Goal: Task Accomplishment & Management: Use online tool/utility

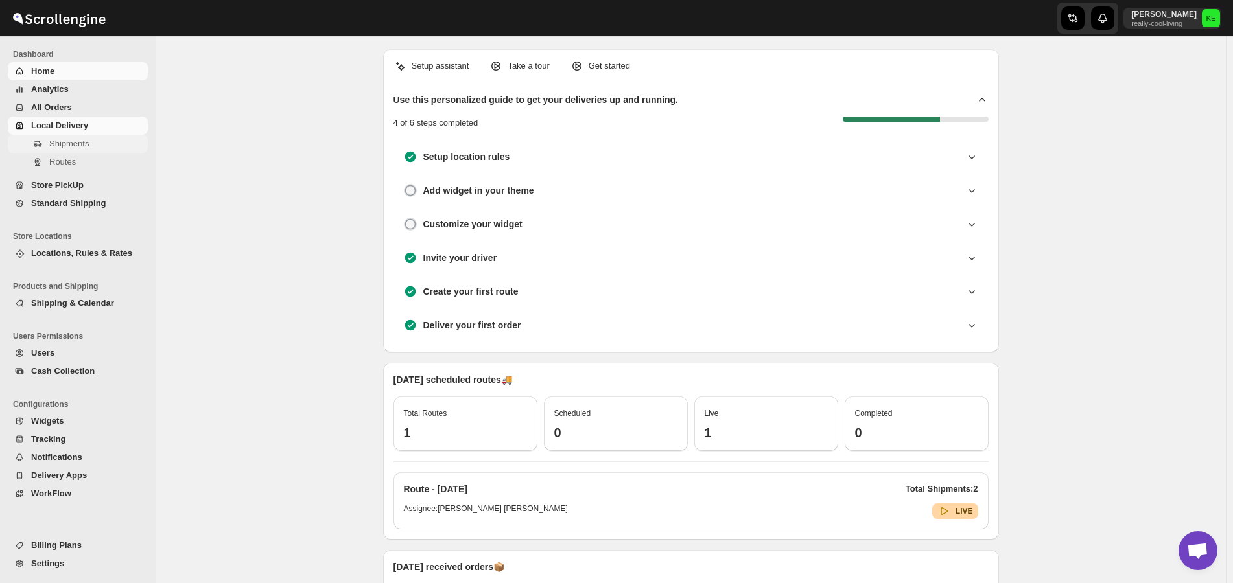
click at [75, 146] on span "Shipments" at bounding box center [69, 144] width 40 height 10
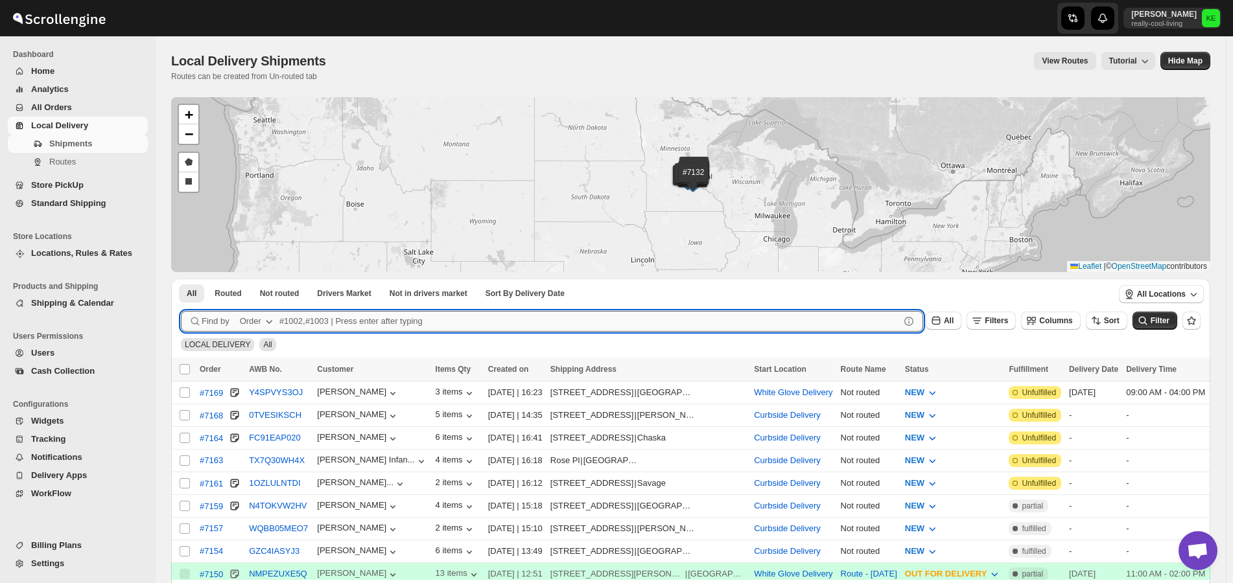
click at [315, 320] on input "text" at bounding box center [589, 321] width 620 height 21
type input "7131,7139"
click at [181, 279] on button "Submit" at bounding box center [199, 286] width 37 height 14
click at [410, 318] on input "7131,7139" at bounding box center [577, 321] width 597 height 21
click at [181, 279] on button "Submit" at bounding box center [199, 286] width 37 height 14
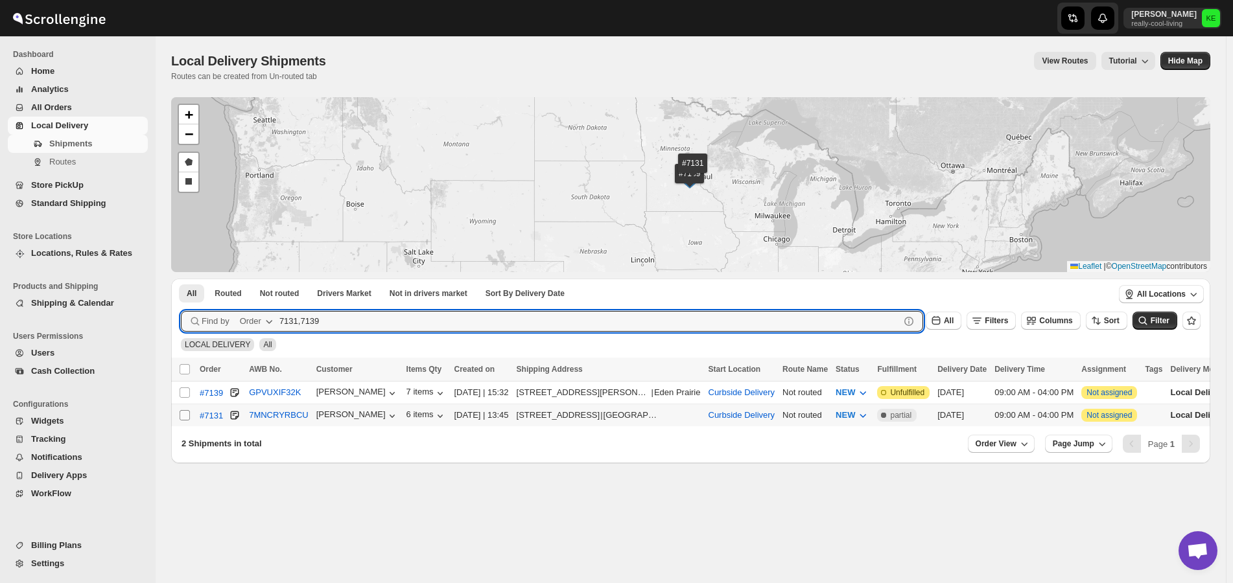
click at [189, 418] on input "Select shipment" at bounding box center [185, 415] width 10 height 10
checkbox input "true"
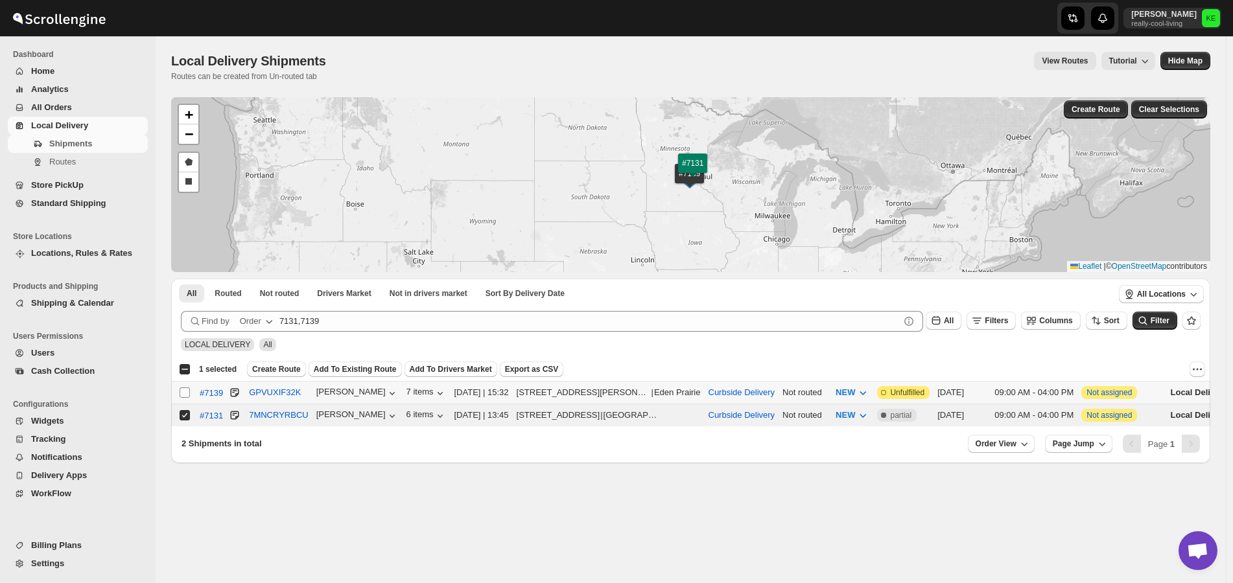
click at [184, 390] on input "Select shipment" at bounding box center [185, 393] width 10 height 10
checkbox input "true"
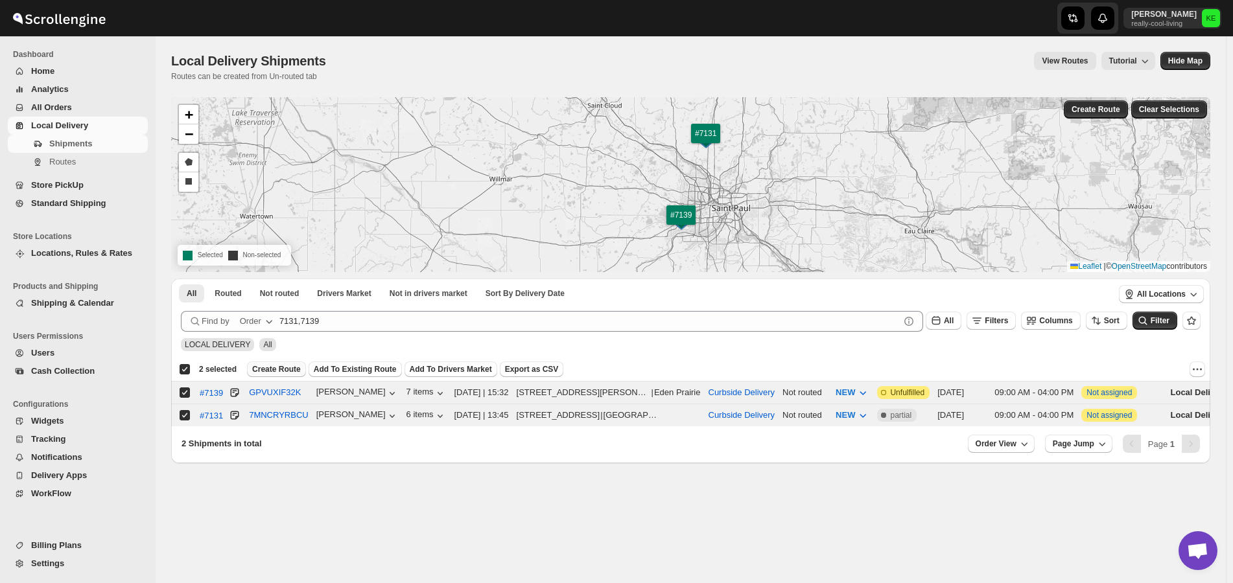
click at [278, 370] on span "Create Route" at bounding box center [276, 369] width 49 height 10
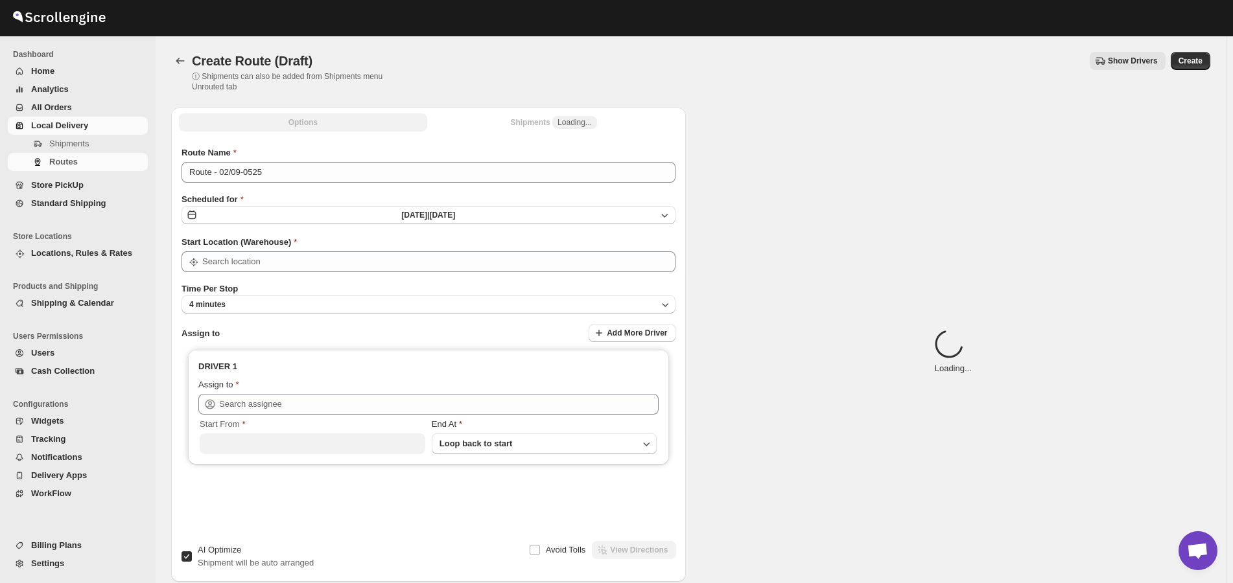
type input "Curbside Delivery"
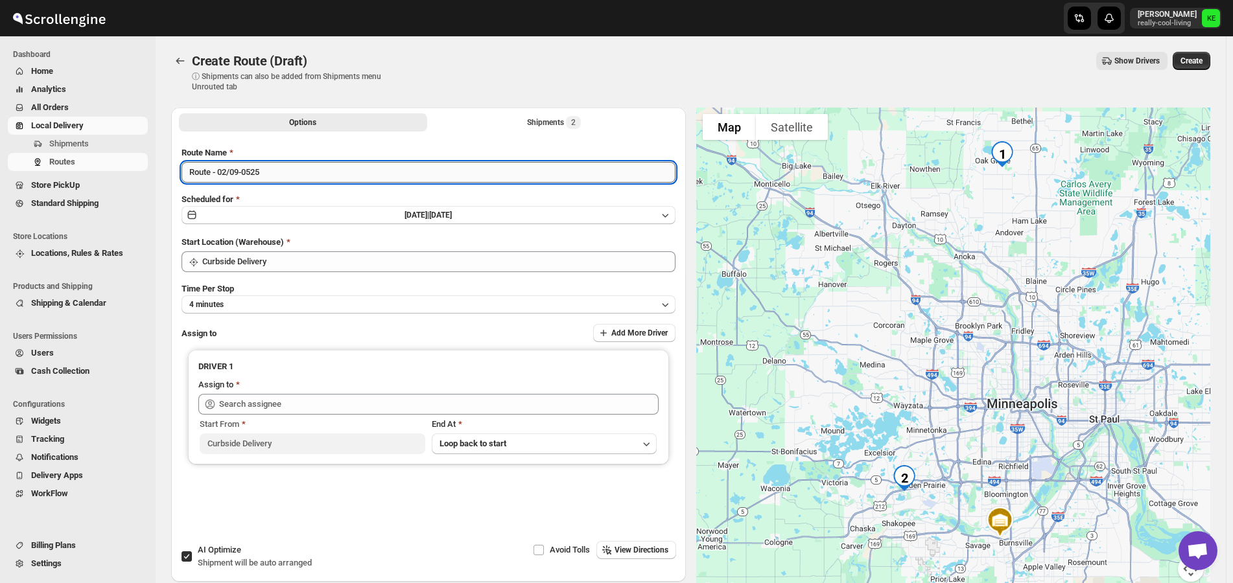
click at [434, 170] on input "Route - 02/09-0525" at bounding box center [429, 172] width 494 height 21
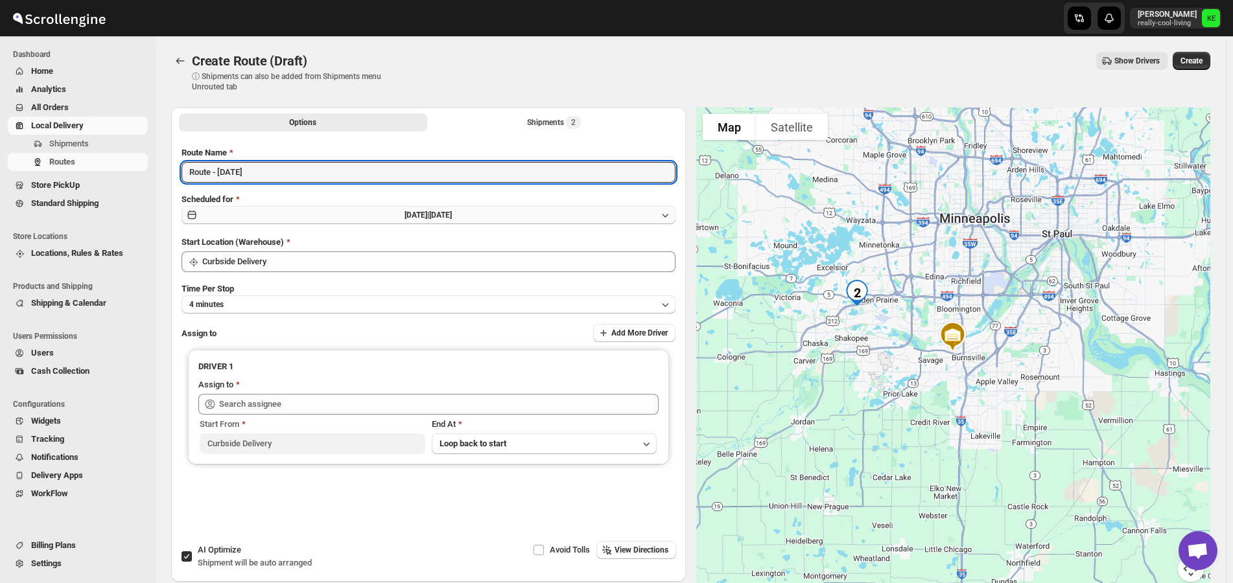
type input "Route - [DATE]"
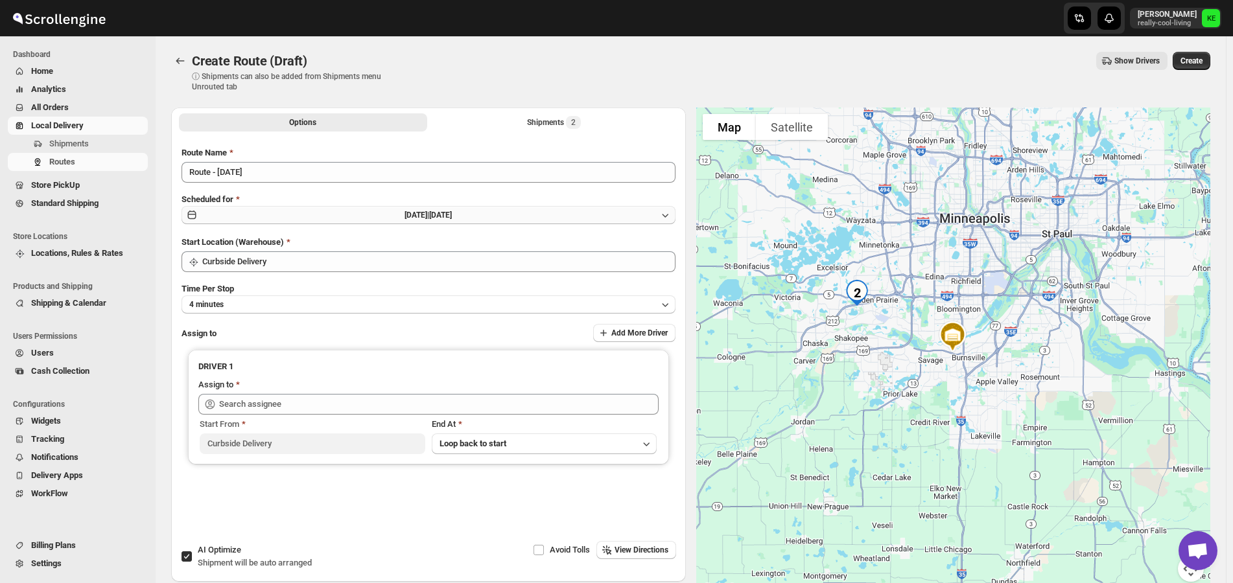
click at [665, 213] on icon "button" at bounding box center [665, 215] width 13 height 13
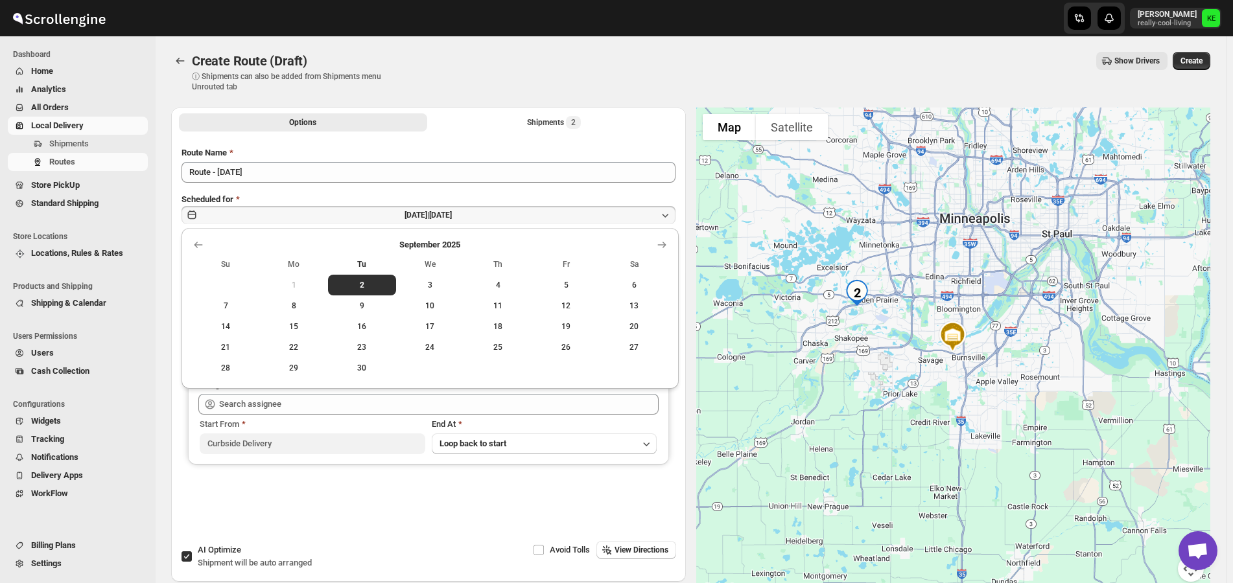
click at [430, 289] on span "3" at bounding box center [430, 285] width 58 height 10
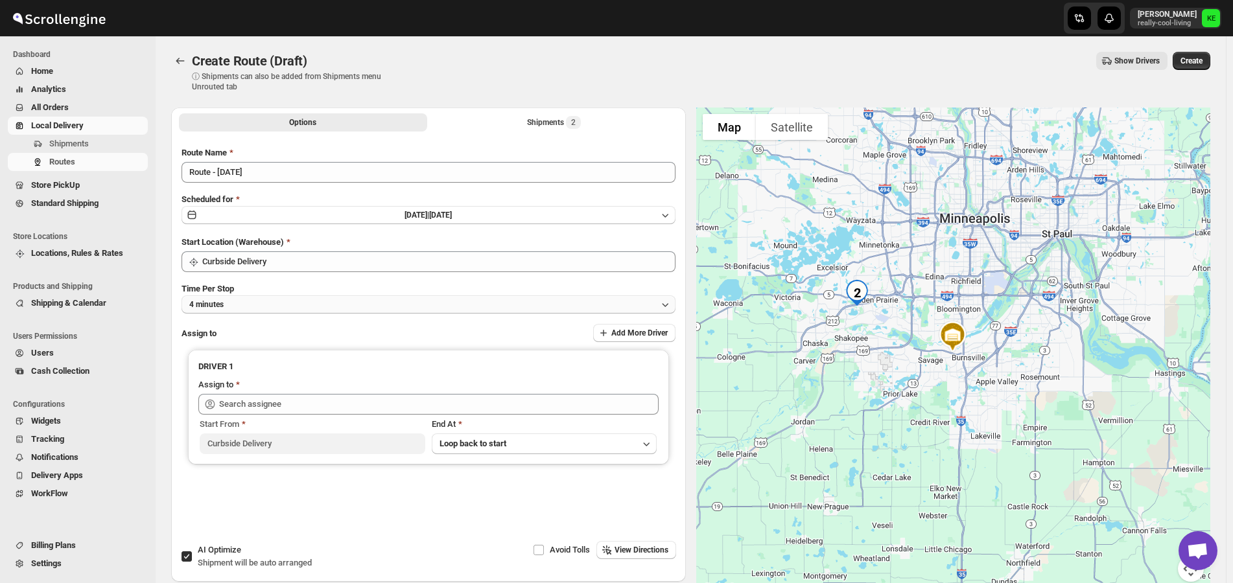
click at [671, 305] on icon "button" at bounding box center [665, 304] width 13 height 13
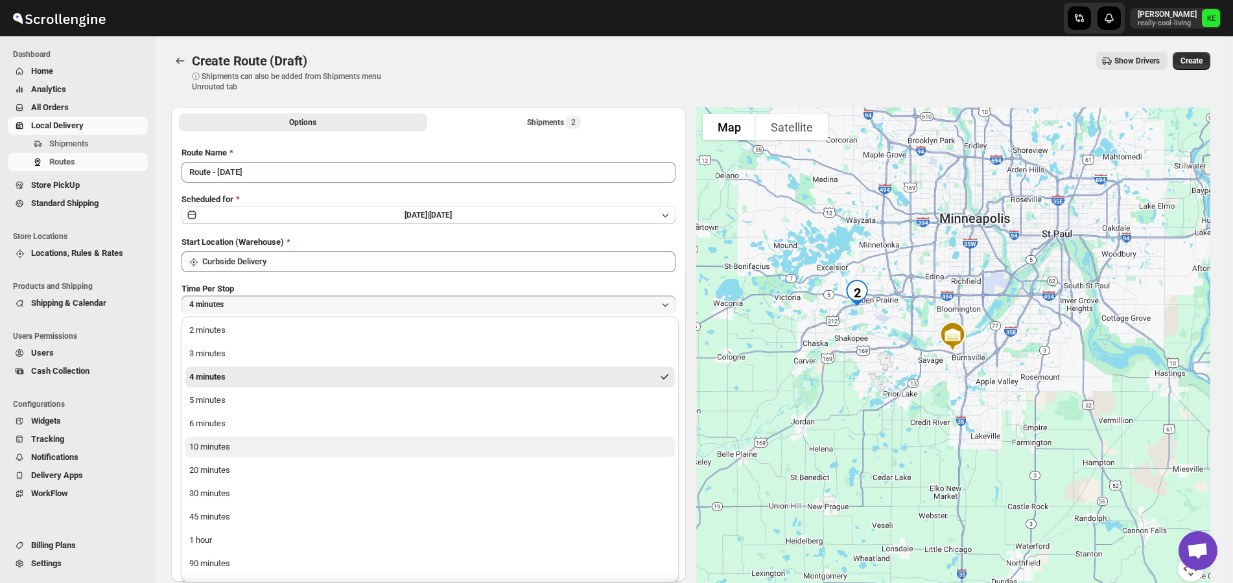
click at [298, 450] on button "10 minutes" at bounding box center [429, 447] width 489 height 21
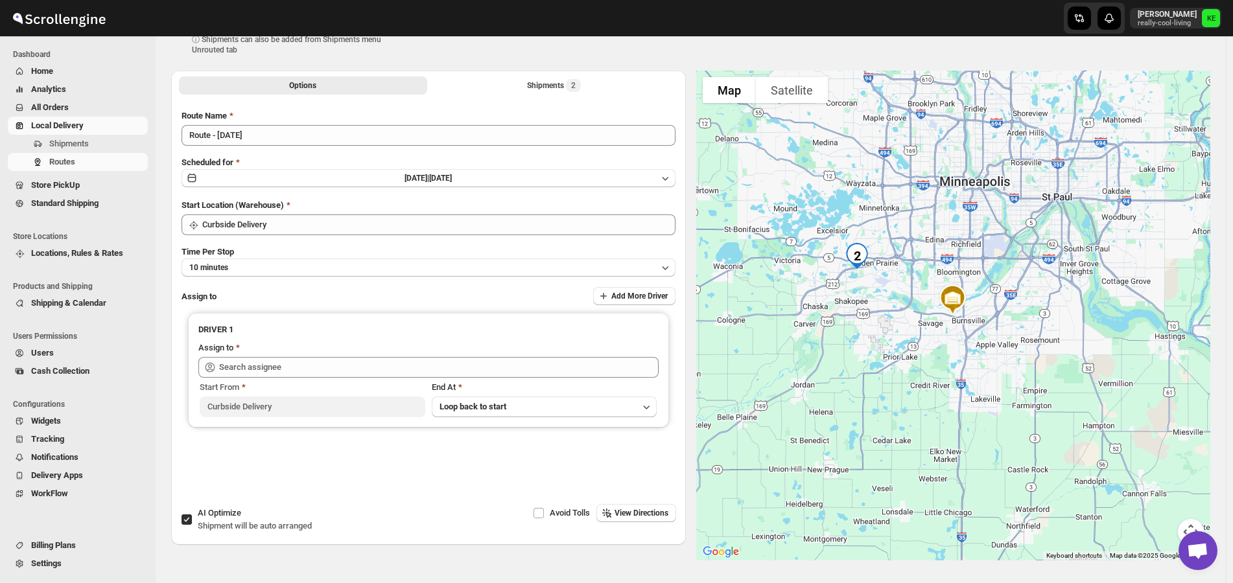
scroll to position [14, 0]
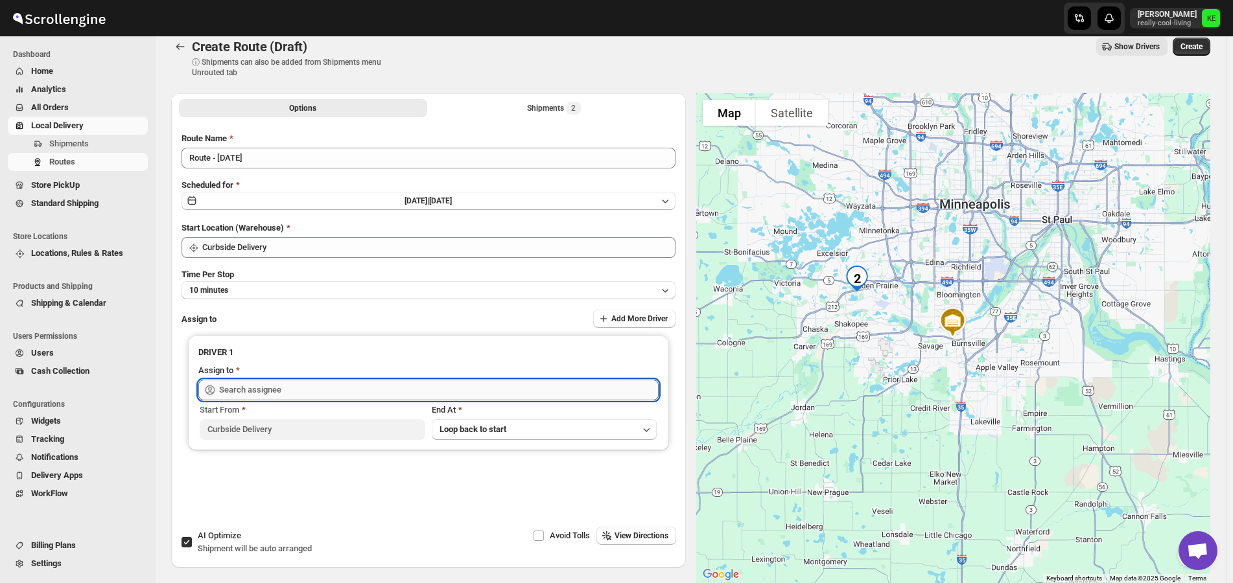
click at [433, 389] on input "text" at bounding box center [439, 390] width 440 height 21
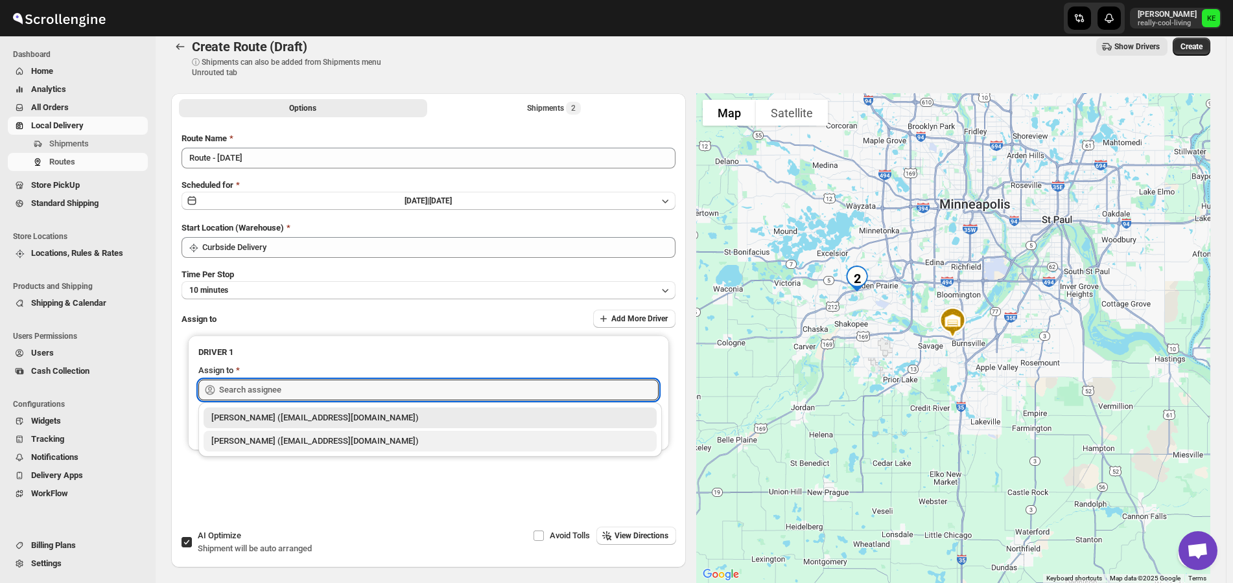
click at [341, 443] on div "[PERSON_NAME] ([EMAIL_ADDRESS][DOMAIN_NAME])" at bounding box center [430, 441] width 438 height 13
type input "[PERSON_NAME] ([EMAIL_ADDRESS][DOMAIN_NAME])"
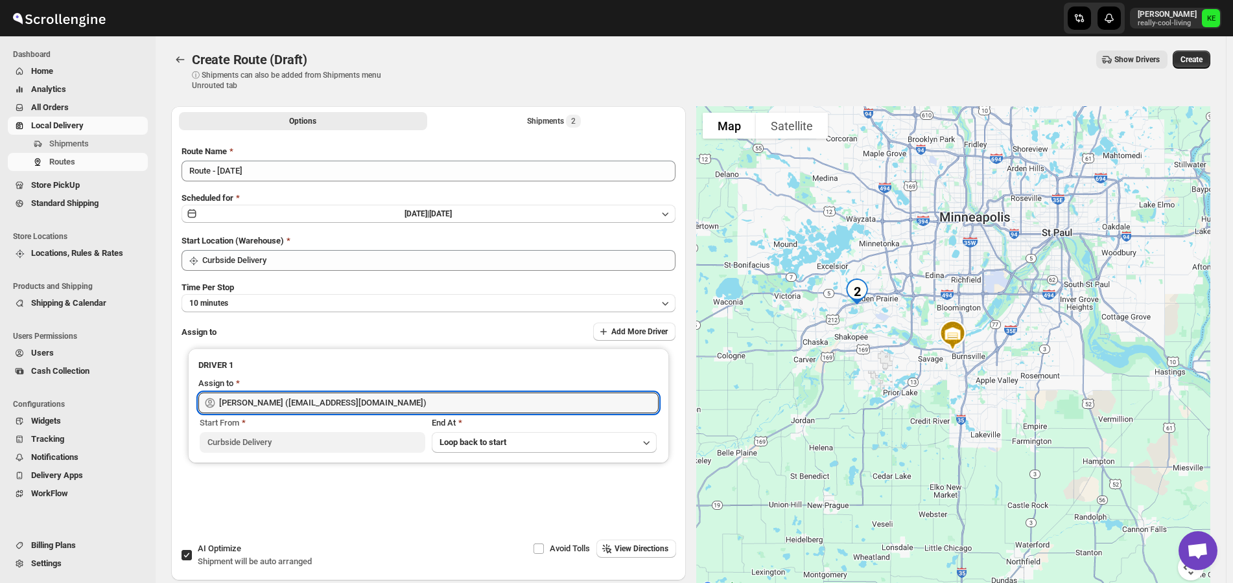
scroll to position [0, 0]
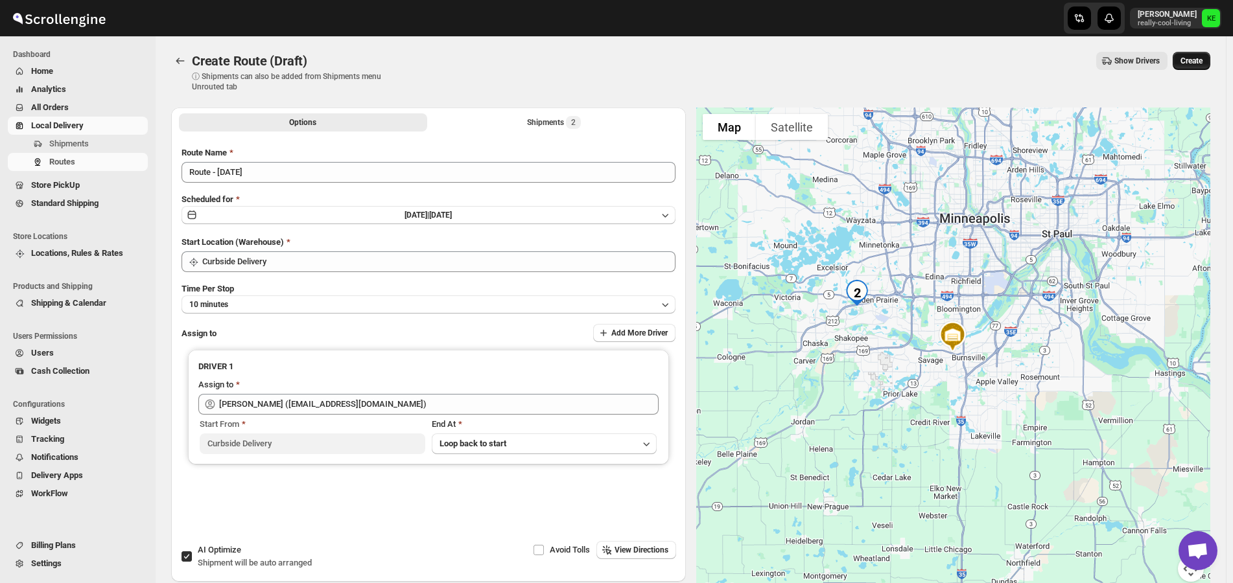
click at [1199, 60] on span "Create" at bounding box center [1192, 61] width 22 height 10
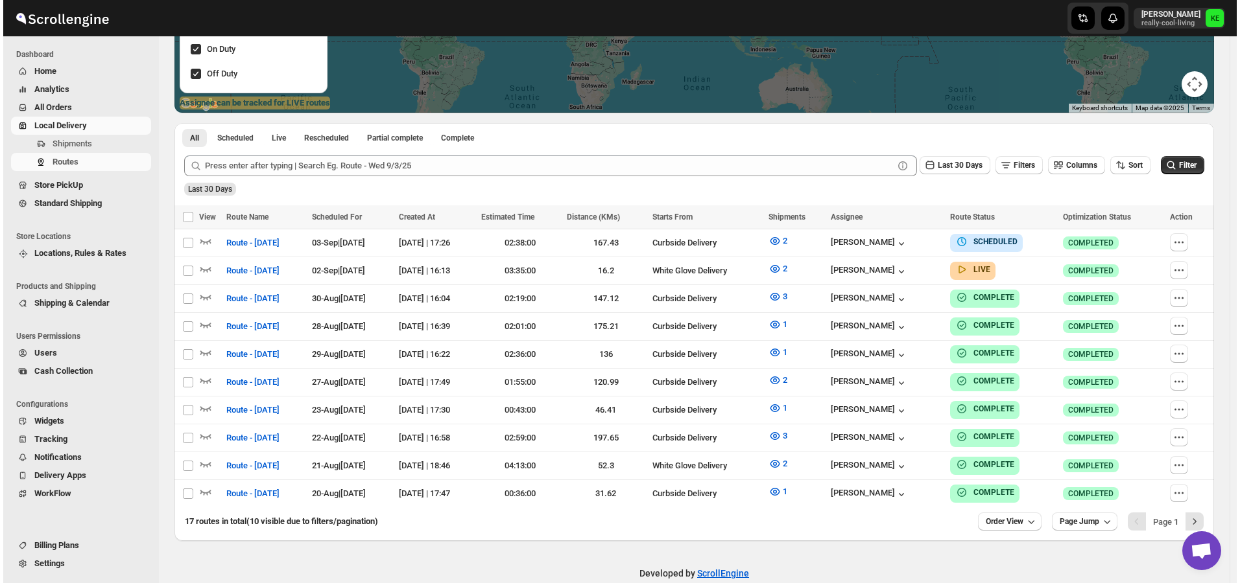
scroll to position [259, 0]
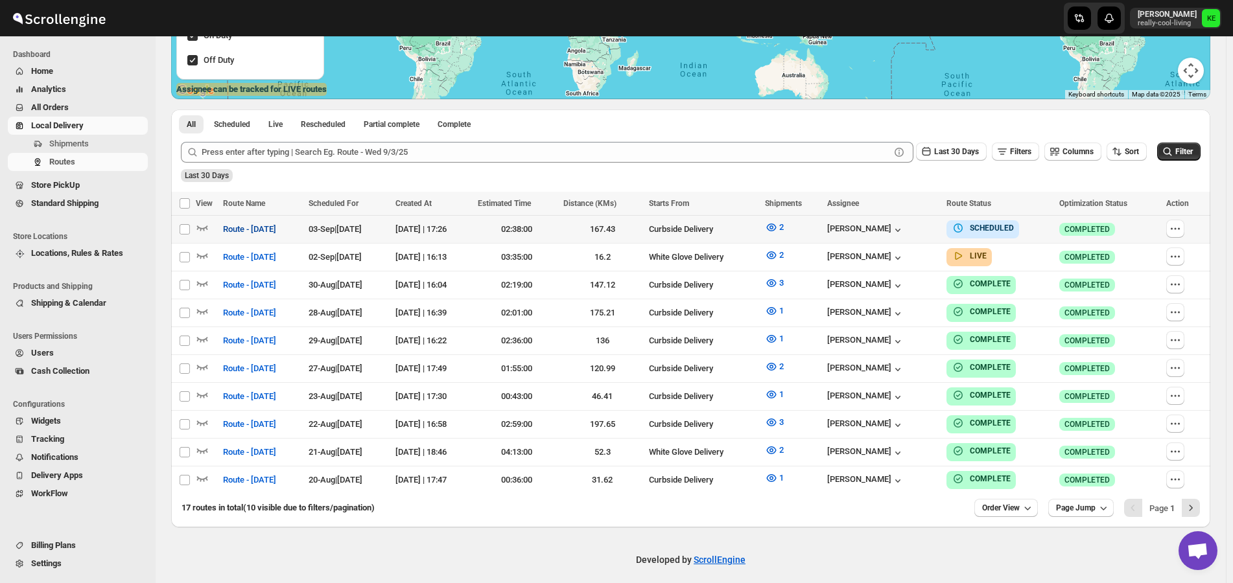
click at [247, 232] on span "Route - [DATE]" at bounding box center [249, 229] width 53 height 13
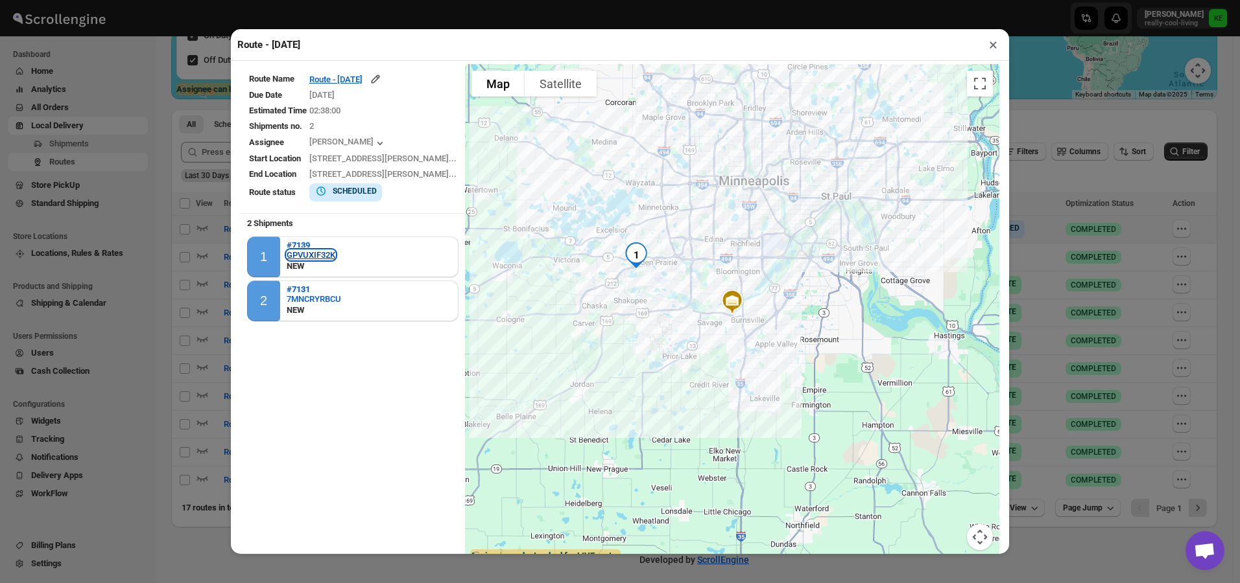
click at [298, 252] on div "GPVUXIF32K" at bounding box center [311, 255] width 49 height 10
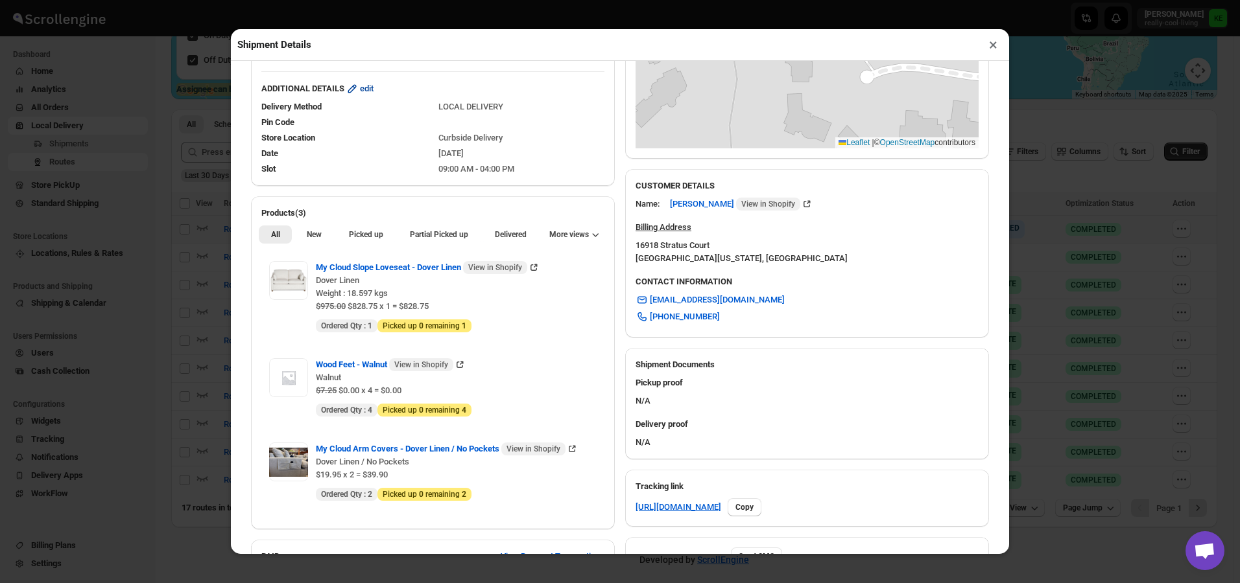
click at [373, 92] on span "edit" at bounding box center [367, 88] width 14 height 13
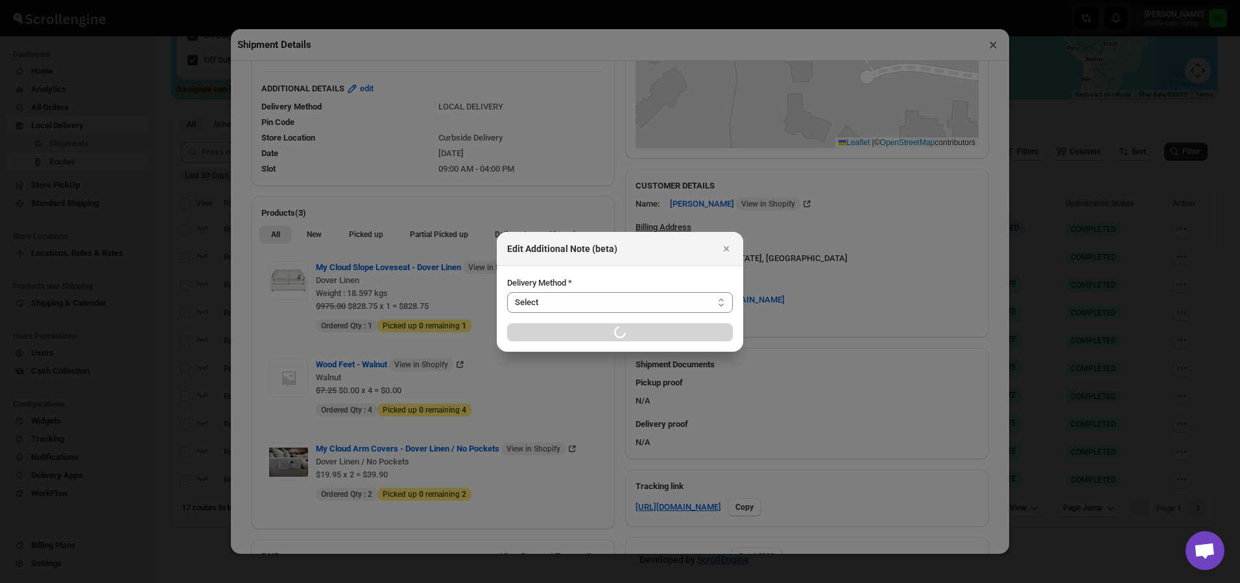
select select "LOCAL_DELIVERY"
select select "LOCATION_BASES"
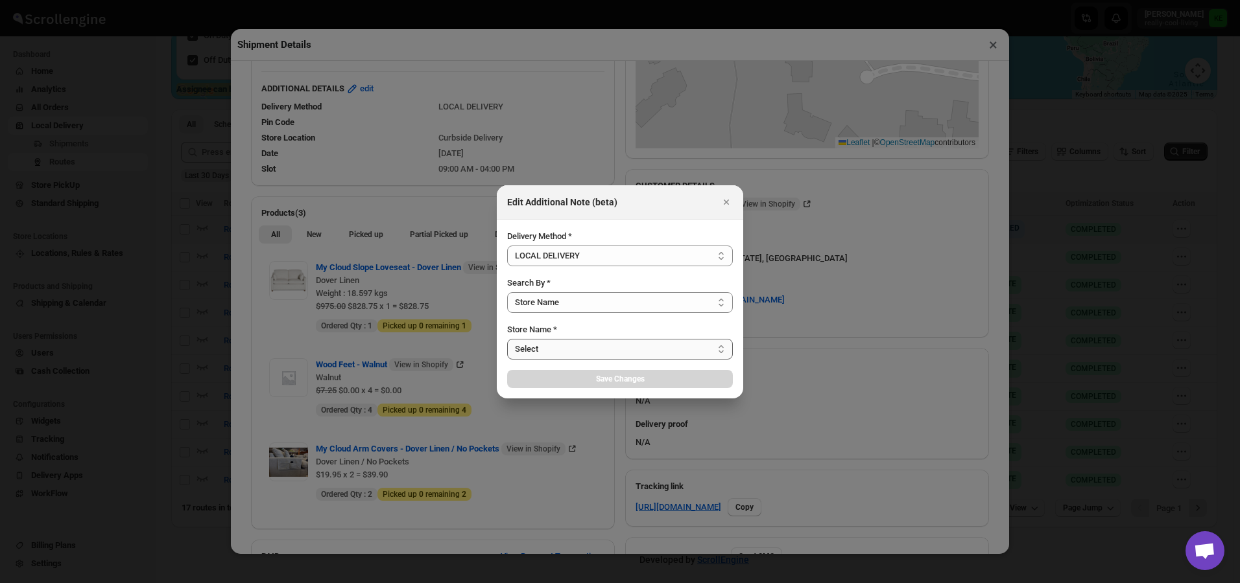
select select "656744df154a64d9bb065b6d"
select select "[DATE]"
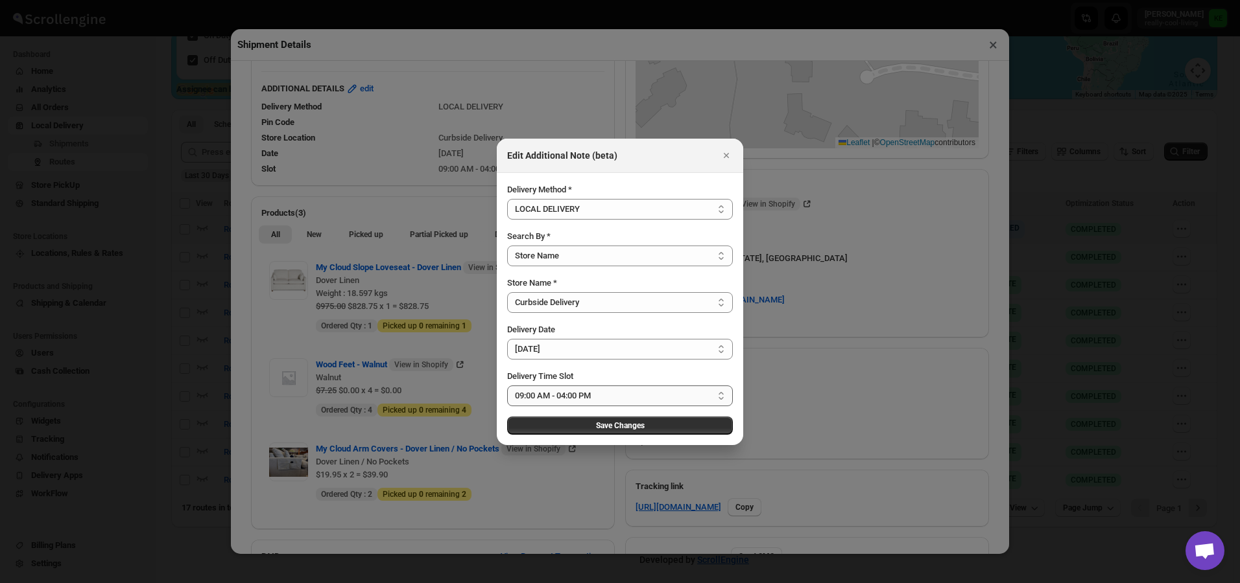
click at [723, 399] on select "Select 09:00 AM - 04:00 PM 09:00 AM - 11:00 AM 10:00 AM - 12:00 PM 11:00 AM - 0…" at bounding box center [620, 396] width 226 height 21
select select "673ffc4d35296b8d311f7cc3"
click at [507, 386] on select "Select 09:00 AM - 04:00 PM 09:00 AM - 11:00 AM 10:00 AM - 12:00 PM 11:00 AM - 0…" at bounding box center [620, 396] width 226 height 21
click at [622, 426] on span "Save Changes" at bounding box center [620, 426] width 49 height 10
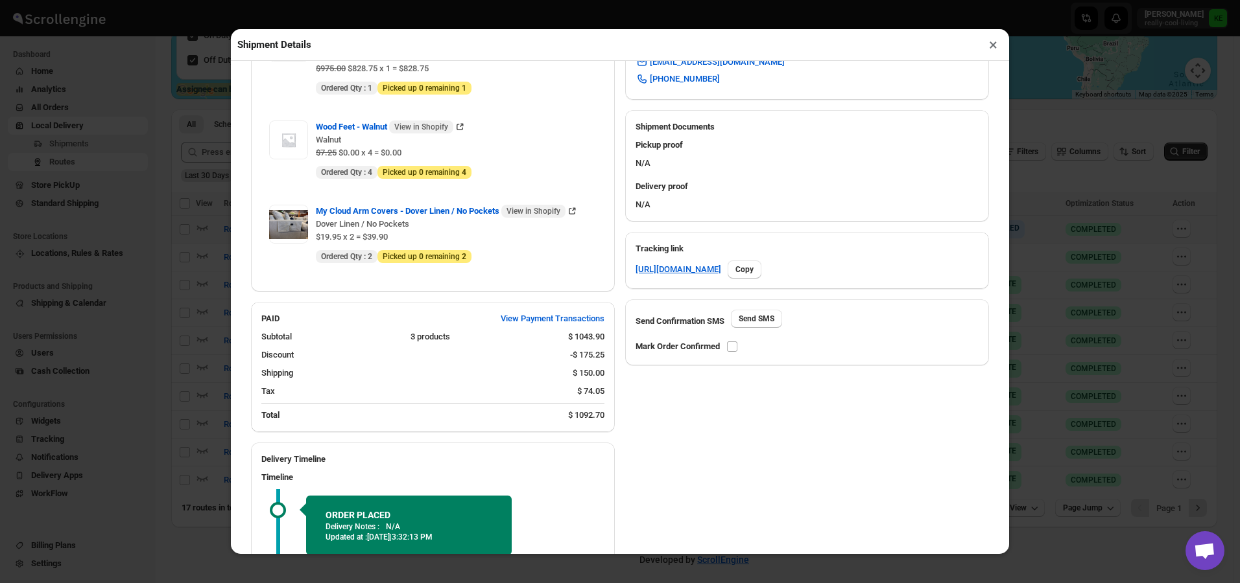
scroll to position [519, 0]
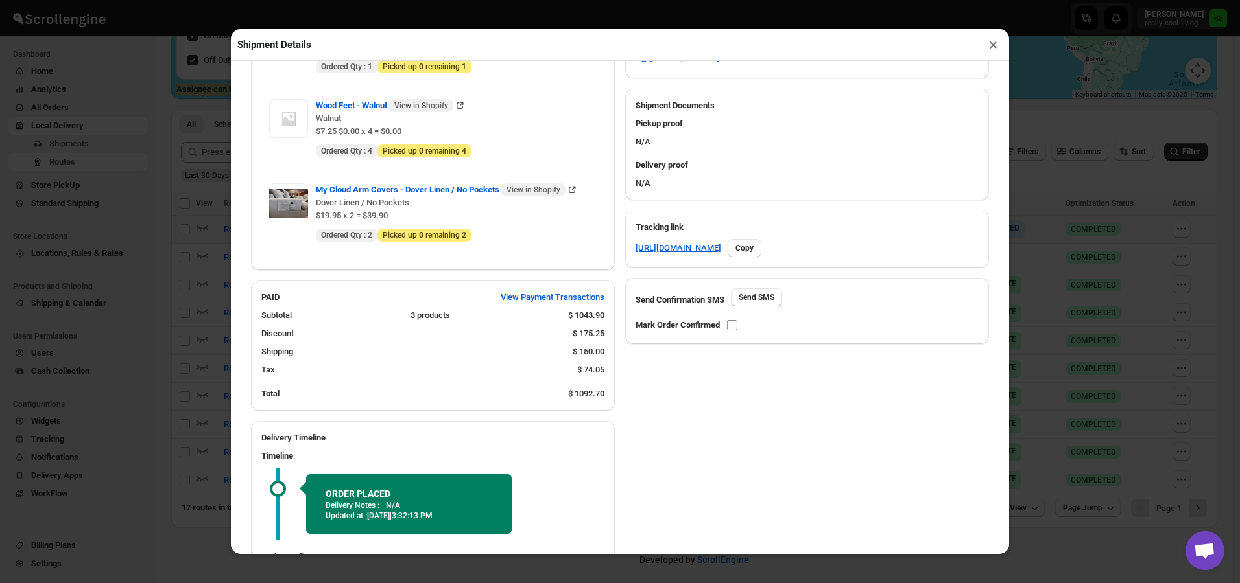
click at [735, 320] on input "checkbox" at bounding box center [732, 325] width 10 height 10
checkbox input "true"
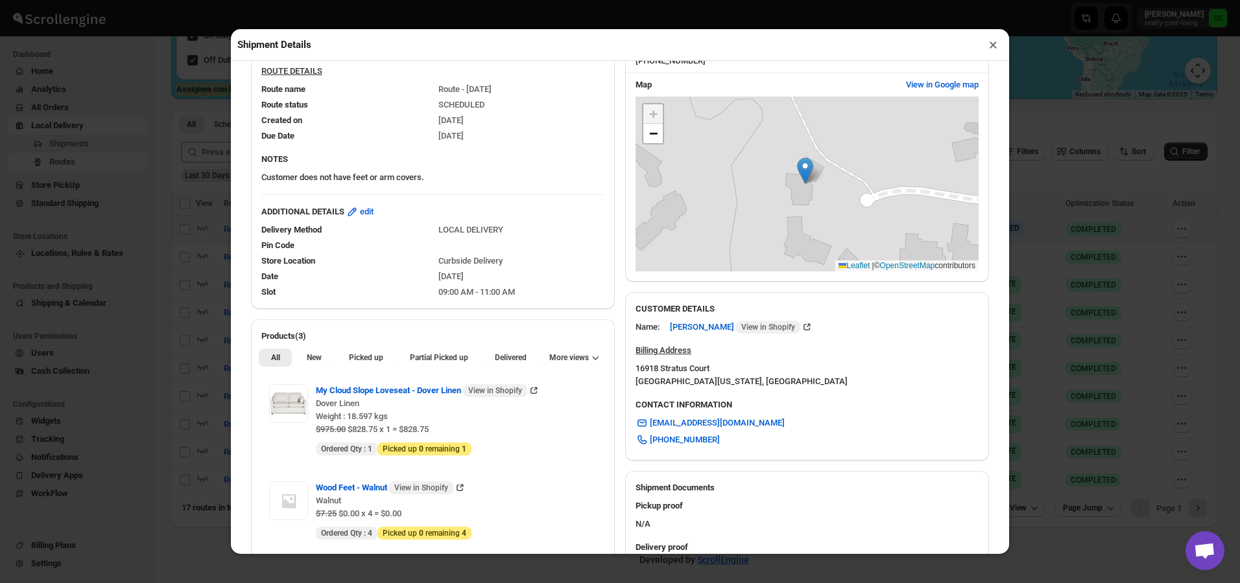
scroll to position [0, 0]
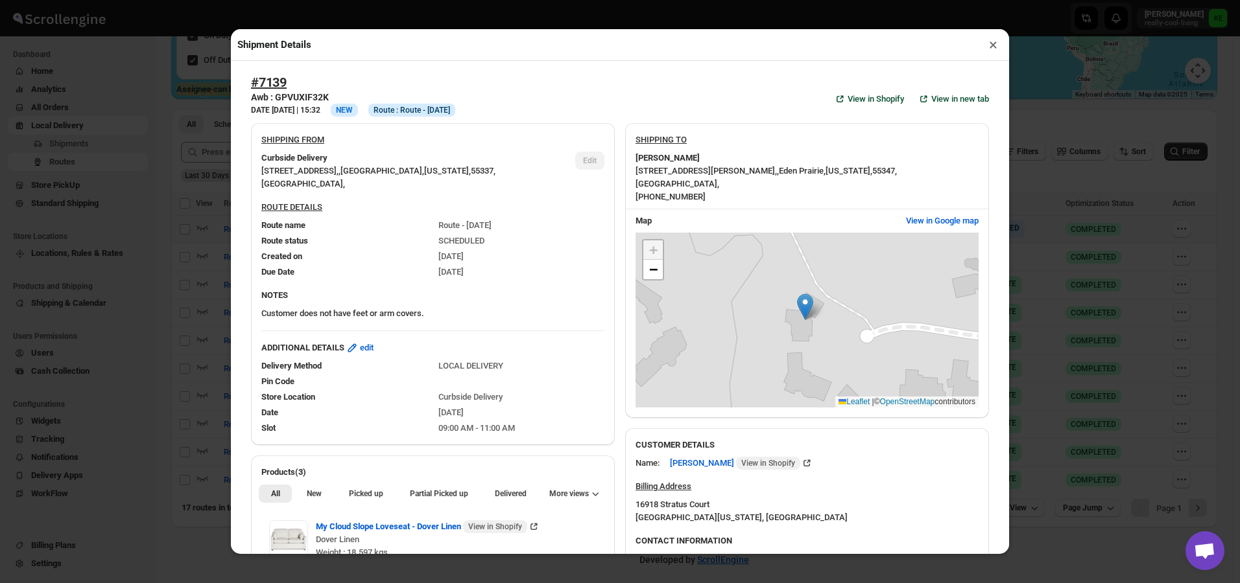
click at [991, 50] on button "×" at bounding box center [992, 45] width 19 height 18
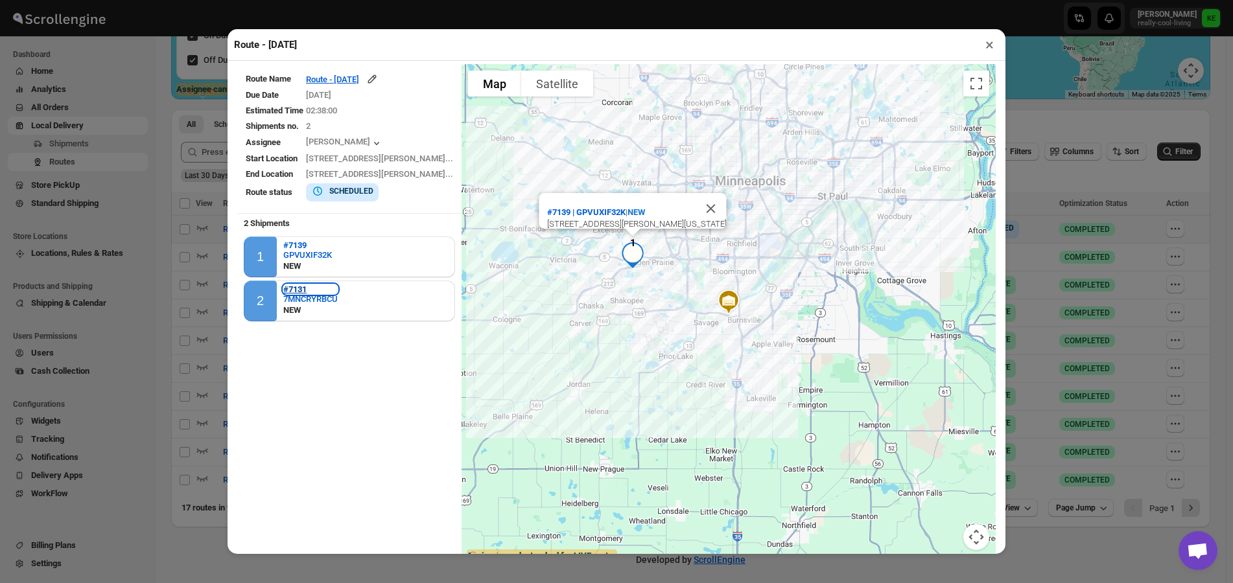
click at [305, 294] on b "#7131" at bounding box center [294, 290] width 23 height 10
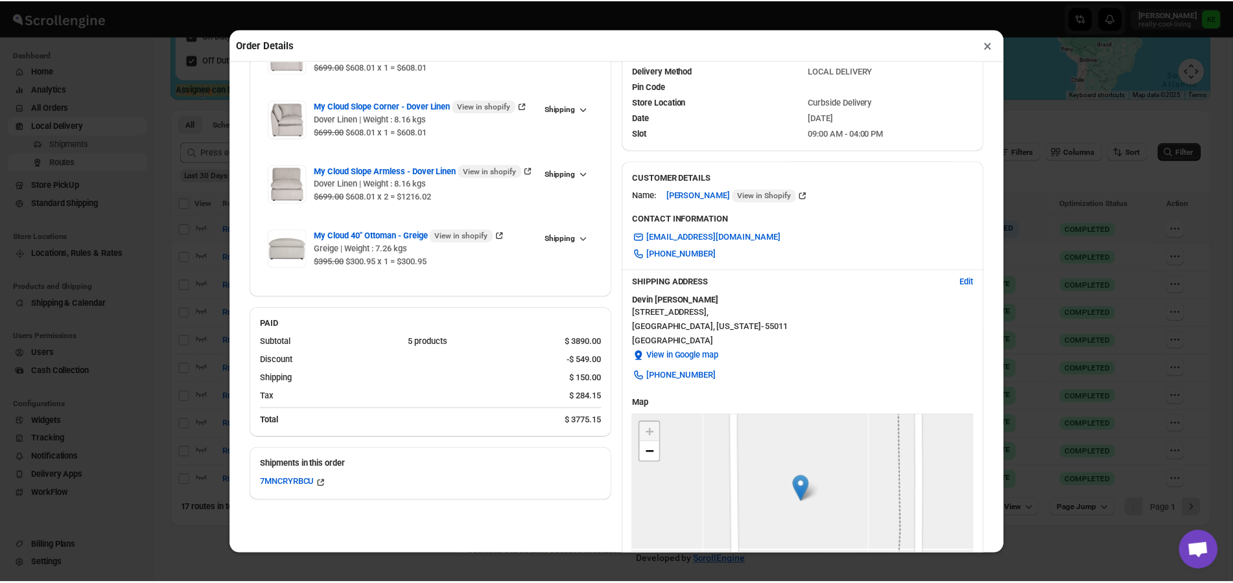
scroll to position [65, 0]
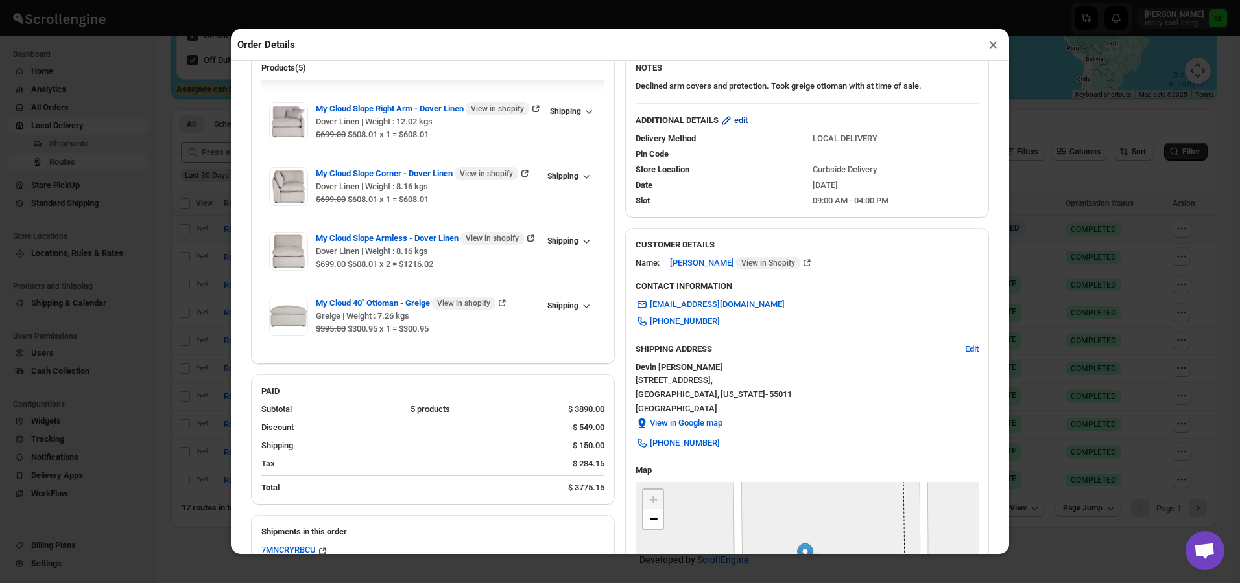
click at [740, 125] on span "edit" at bounding box center [741, 120] width 14 height 13
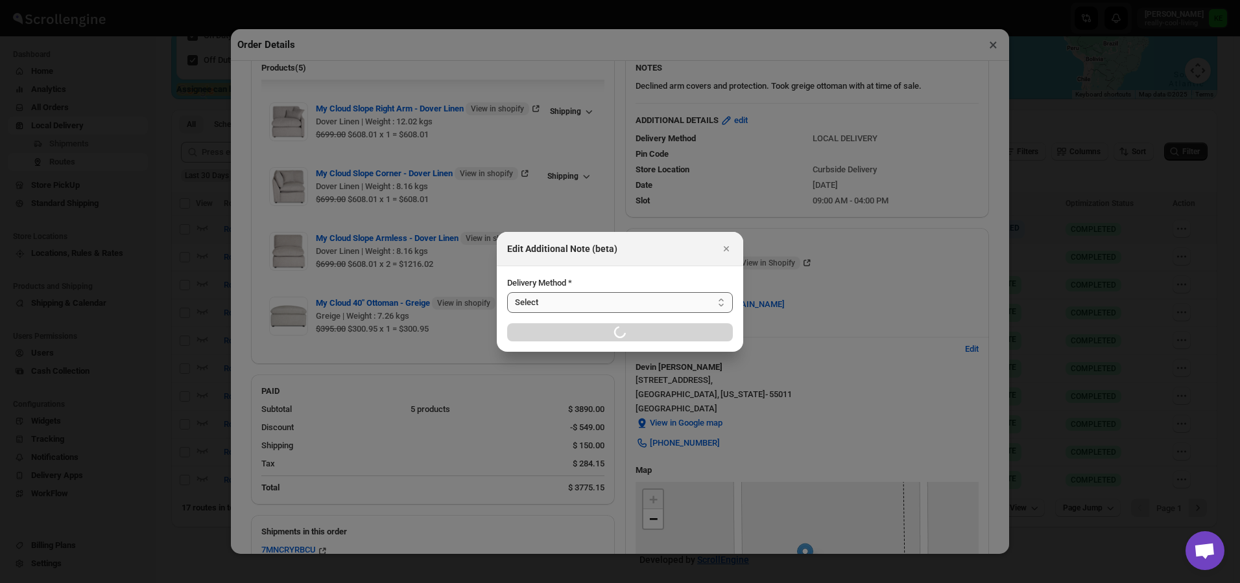
select select "LOCAL_DELIVERY"
select select "LOCATION_BASES"
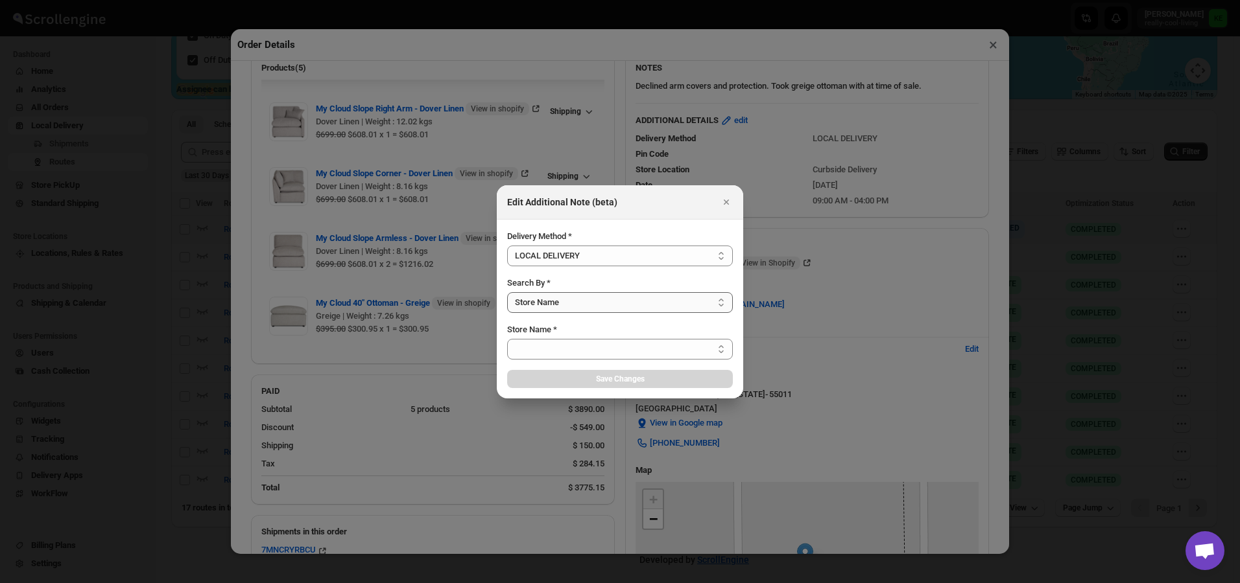
click at [723, 306] on select "Select Store Name Zip/Postal Code" at bounding box center [620, 302] width 226 height 21
select select "656744df154a64d9bb065b6d"
select select "[DATE]"
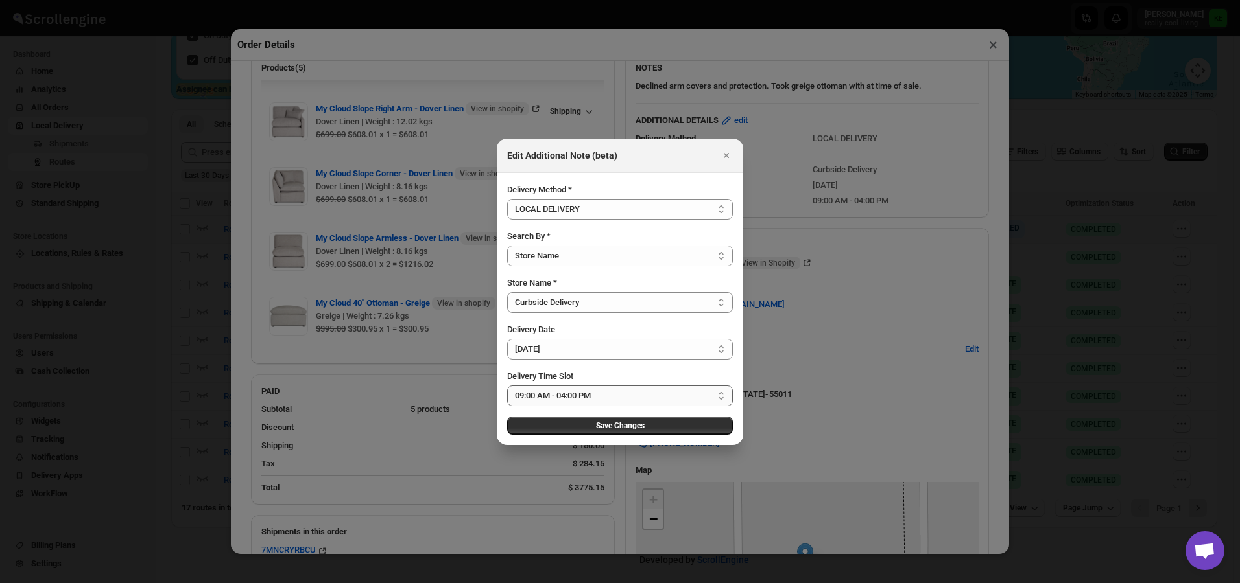
click at [720, 400] on select "Select 09:00 AM - 04:00 PM 09:00 AM - 11:00 AM 10:00 AM - 12:00 PM 11:00 AM - 0…" at bounding box center [620, 396] width 226 height 21
select select "673ffc4d35296b8d311f7cc4"
click at [507, 386] on select "Select 09:00 AM - 04:00 PM 09:00 AM - 11:00 AM 10:00 AM - 12:00 PM 11:00 AM - 0…" at bounding box center [620, 396] width 226 height 21
click at [626, 426] on span "Save Changes" at bounding box center [620, 426] width 49 height 10
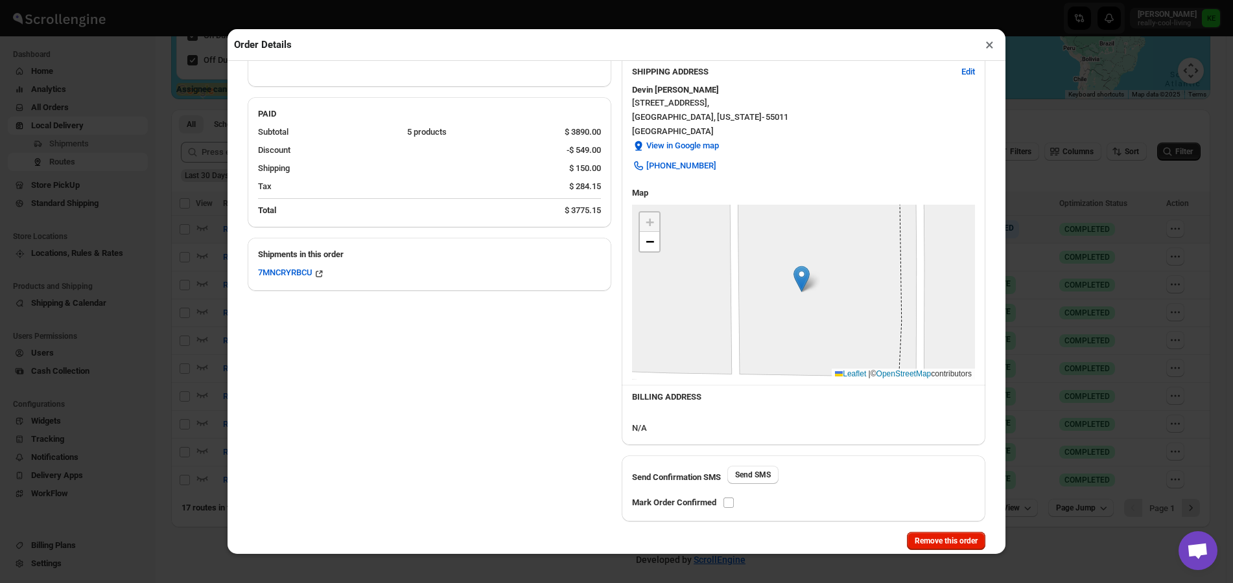
scroll to position [369, 0]
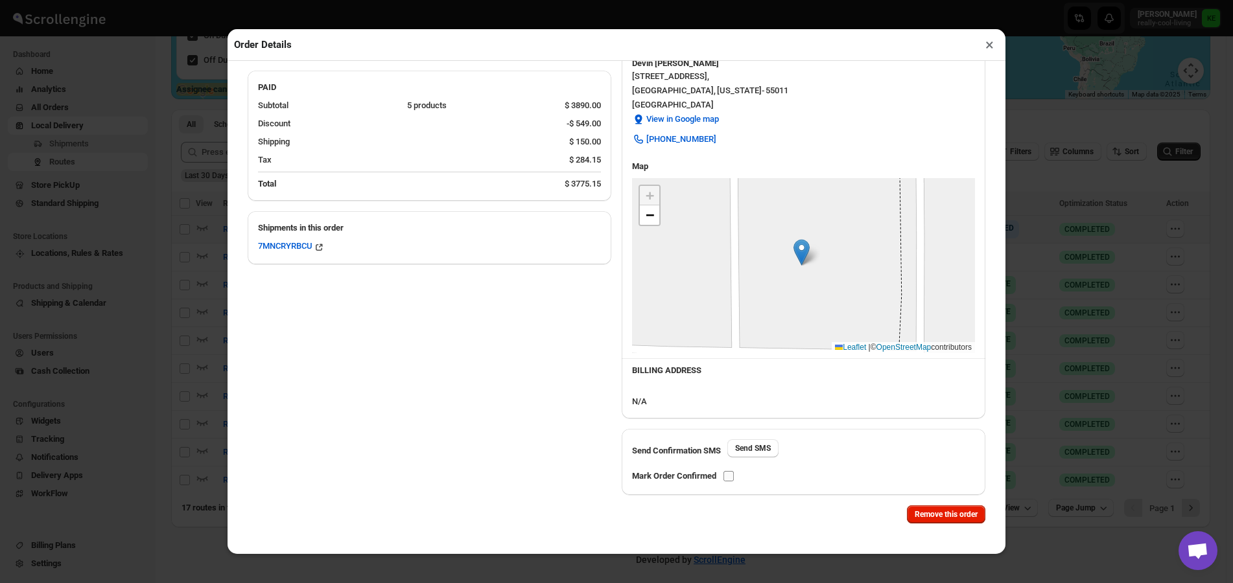
click at [729, 480] on input "checkbox" at bounding box center [728, 476] width 10 height 10
checkbox input "true"
click at [989, 49] on button "×" at bounding box center [989, 45] width 19 height 18
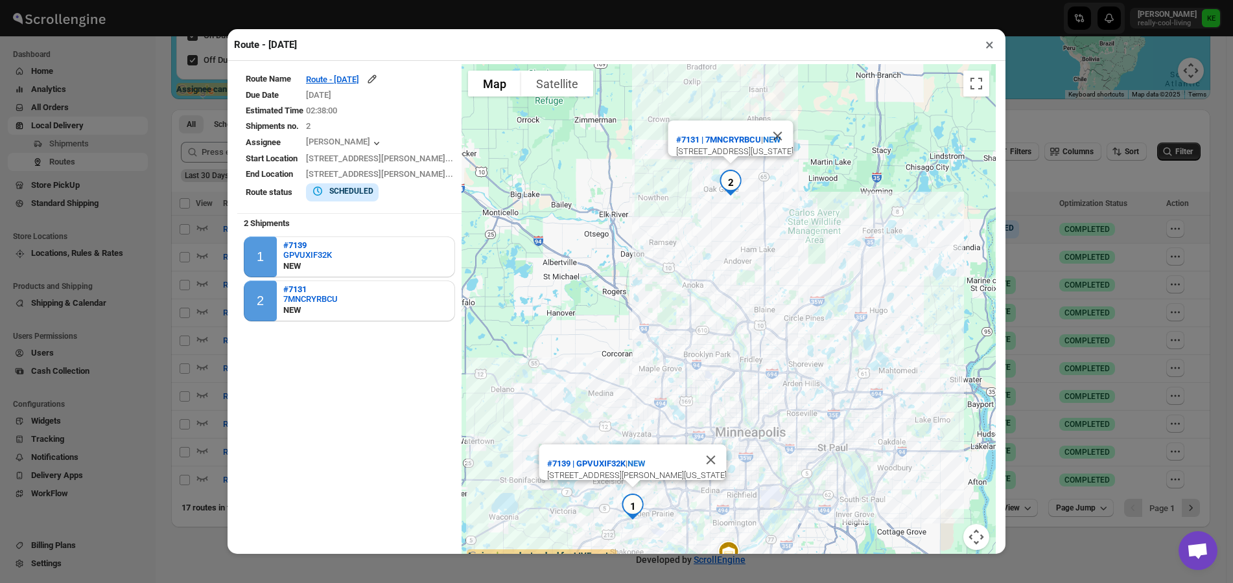
click at [989, 48] on button "×" at bounding box center [989, 45] width 19 height 18
